Goal: Task Accomplishment & Management: Manage account settings

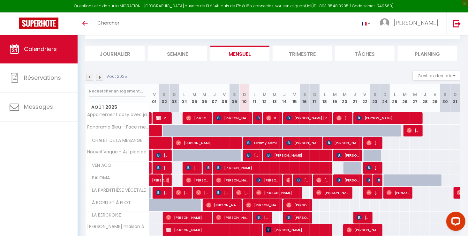
scroll to position [41, 0]
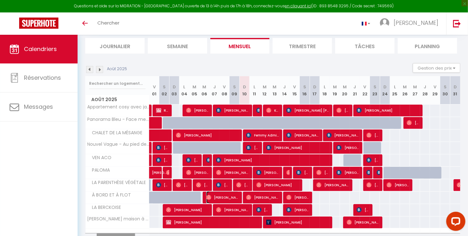
click at [234, 196] on span "[PERSON_NAME]" at bounding box center [222, 198] width 33 height 12
select select "OK"
select select "0"
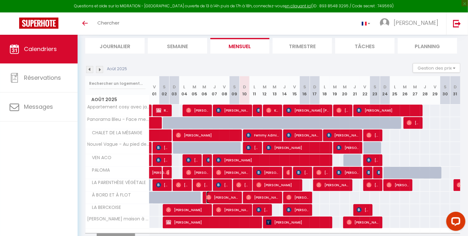
select select "1"
select select
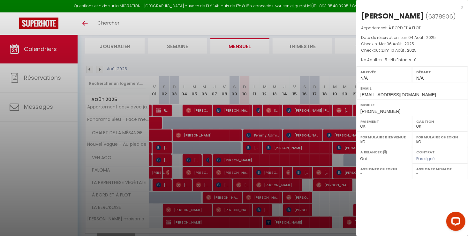
click at [410, 189] on div "x Mohamed Hamad ( 6378906 ) Appartement : À BORD ET À FLOT Date de réservation …" at bounding box center [413, 118] width 112 height 236
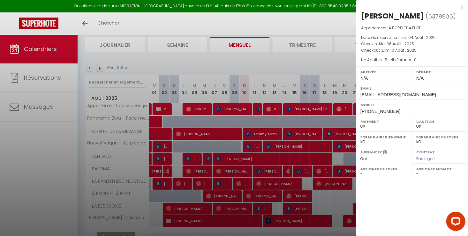
click at [264, 211] on div at bounding box center [234, 118] width 468 height 236
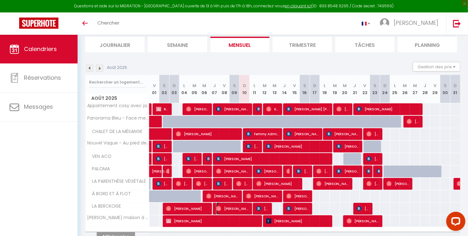
click at [247, 204] on span "[PERSON_NAME]" at bounding box center [232, 209] width 33 height 12
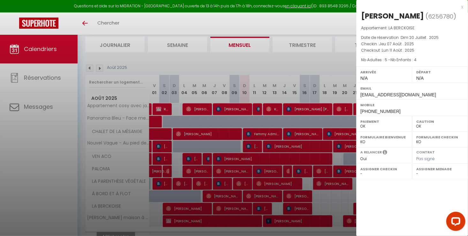
click at [247, 204] on div at bounding box center [234, 118] width 468 height 236
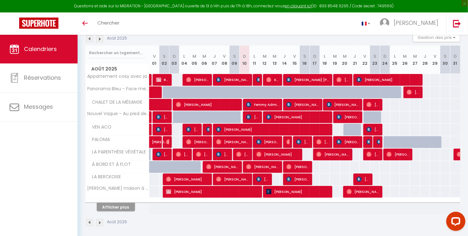
scroll to position [73, 0]
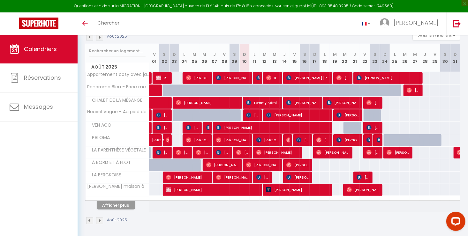
click at [137, 197] on div at bounding box center [118, 199] width 64 height 4
click at [128, 204] on button "Afficher plus" at bounding box center [116, 205] width 38 height 9
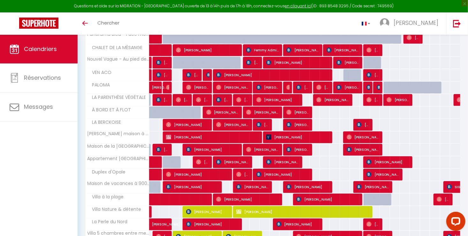
scroll to position [158, 0]
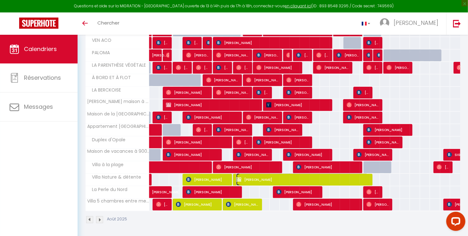
click at [265, 180] on span "Nathalie Ryez" at bounding box center [302, 180] width 132 height 12
select select "KO"
select select "15998"
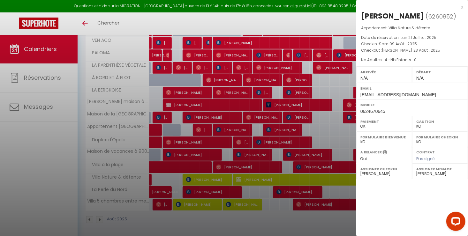
click at [265, 180] on div at bounding box center [234, 118] width 468 height 236
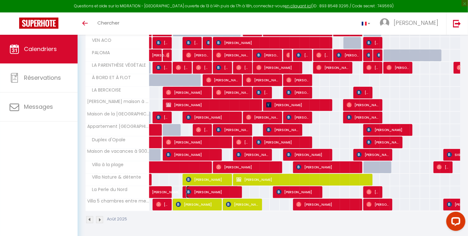
click at [237, 194] on span "Bernard PATOUT" at bounding box center [212, 192] width 53 height 12
select select "5939"
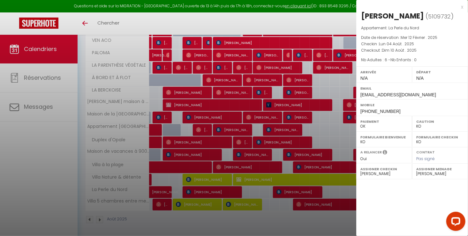
click at [237, 194] on div at bounding box center [234, 118] width 468 height 236
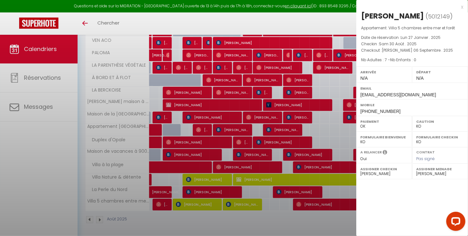
select select "15998"
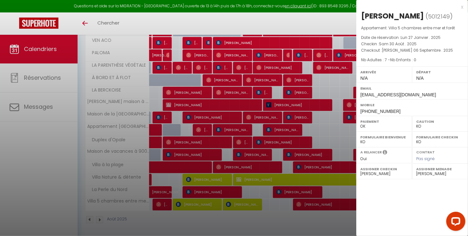
click at [349, 217] on div at bounding box center [234, 118] width 468 height 236
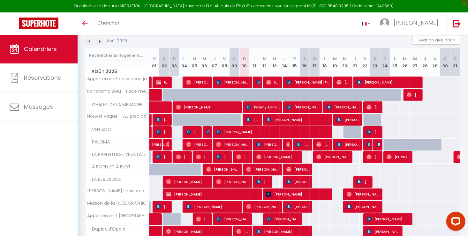
scroll to position [68, 0]
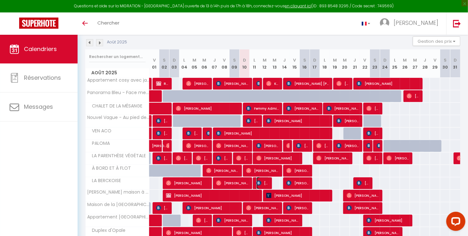
click at [265, 182] on span "[PERSON_NAME]" at bounding box center [263, 183] width 13 height 12
select select "OK"
select select
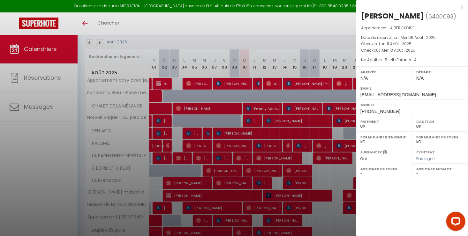
click at [265, 182] on div at bounding box center [234, 118] width 468 height 236
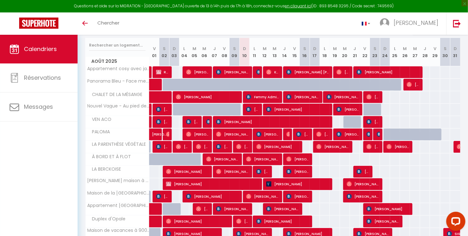
scroll to position [84, 0]
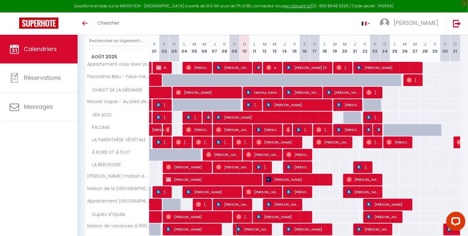
click at [265, 225] on span "Alexandre Arnould" at bounding box center [252, 230] width 33 height 12
select select "KO"
select select "15998"
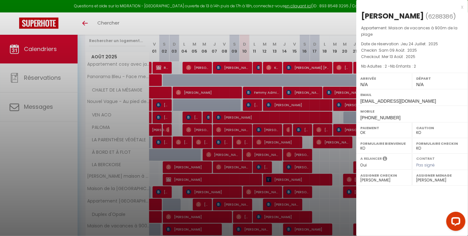
click at [265, 225] on div at bounding box center [234, 118] width 468 height 236
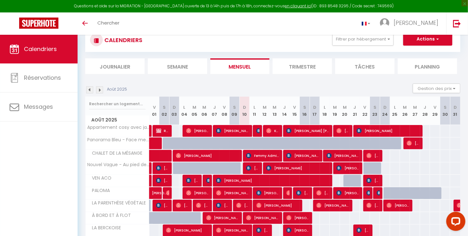
scroll to position [0, 0]
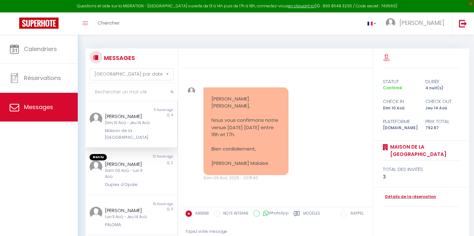
select select "message"
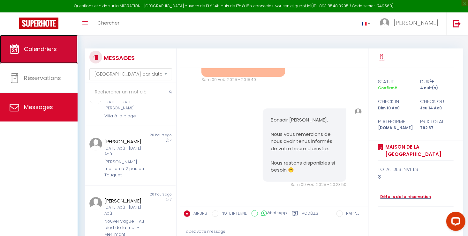
click at [43, 53] on link "Calendriers" at bounding box center [39, 49] width 78 height 29
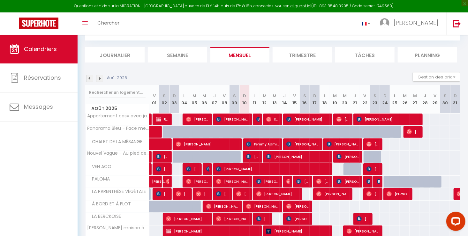
scroll to position [74, 0]
